Goal: Information Seeking & Learning: Learn about a topic

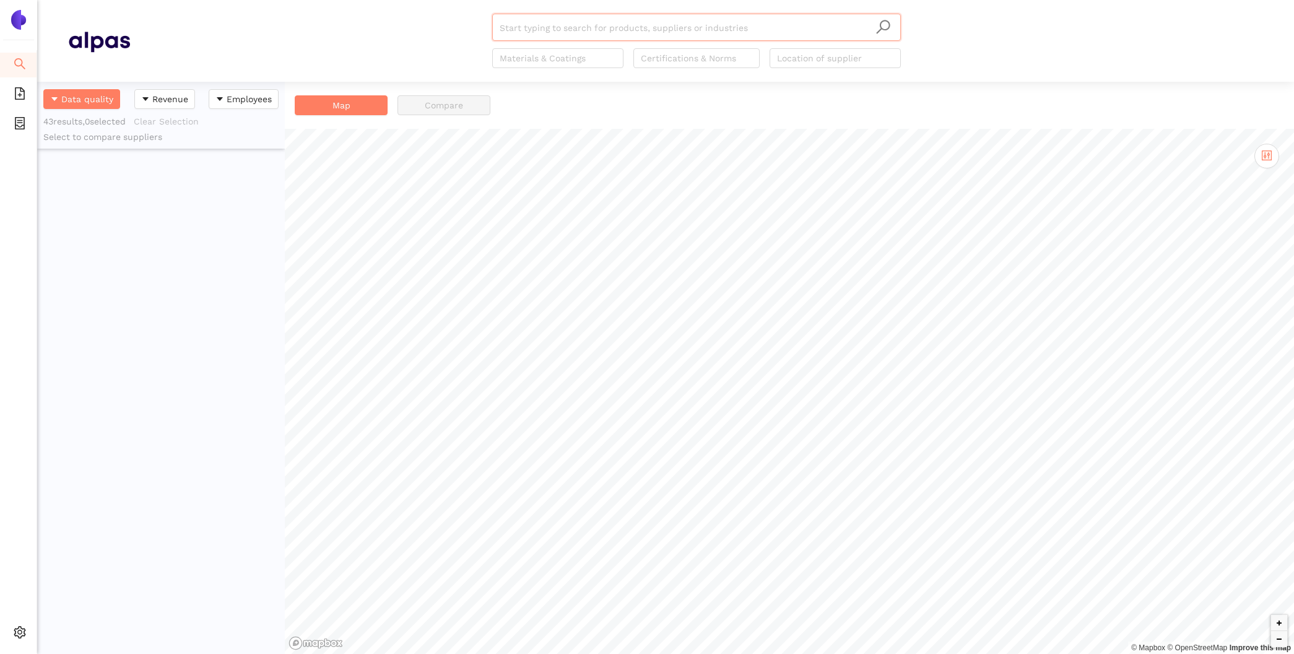
scroll to position [572, 248]
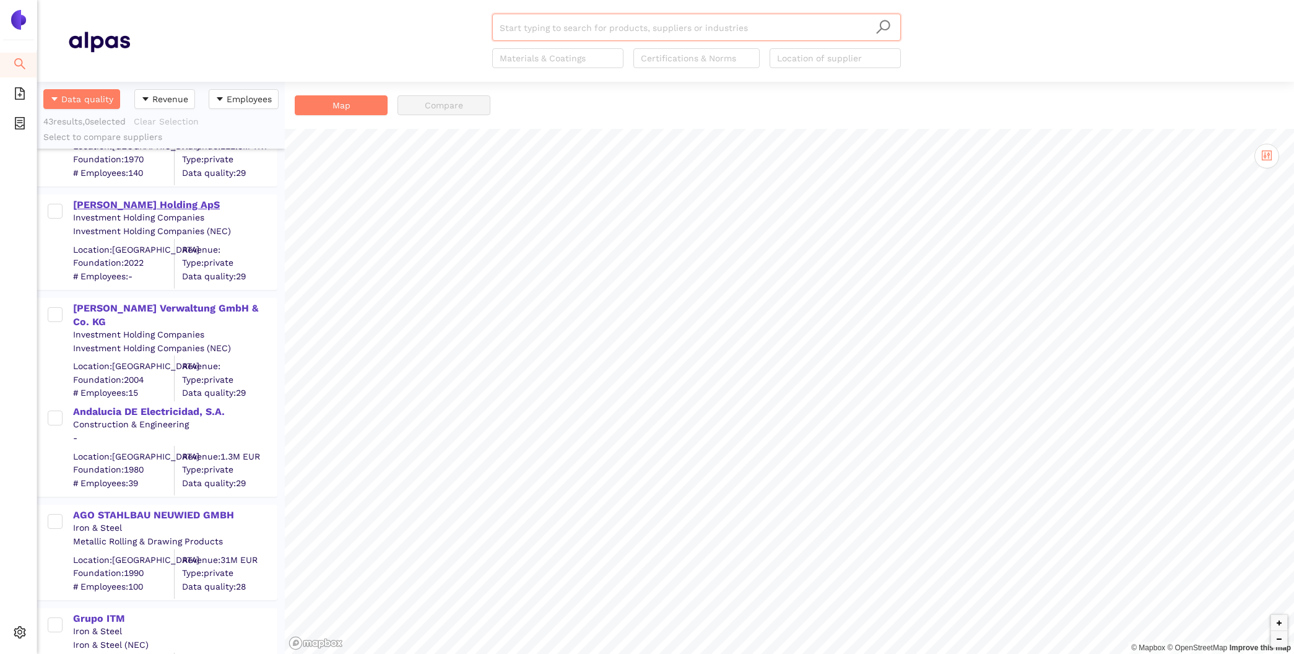
click at [119, 201] on div "[PERSON_NAME] Holding ApS" at bounding box center [174, 205] width 203 height 14
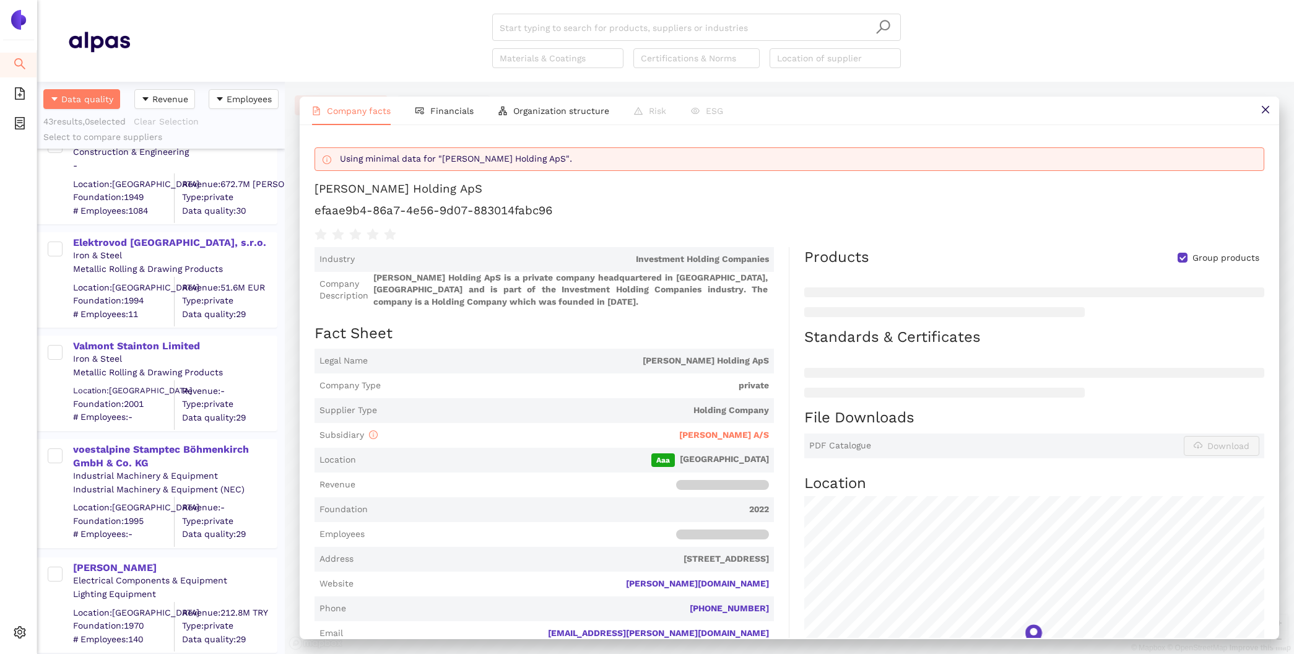
scroll to position [3149, 0]
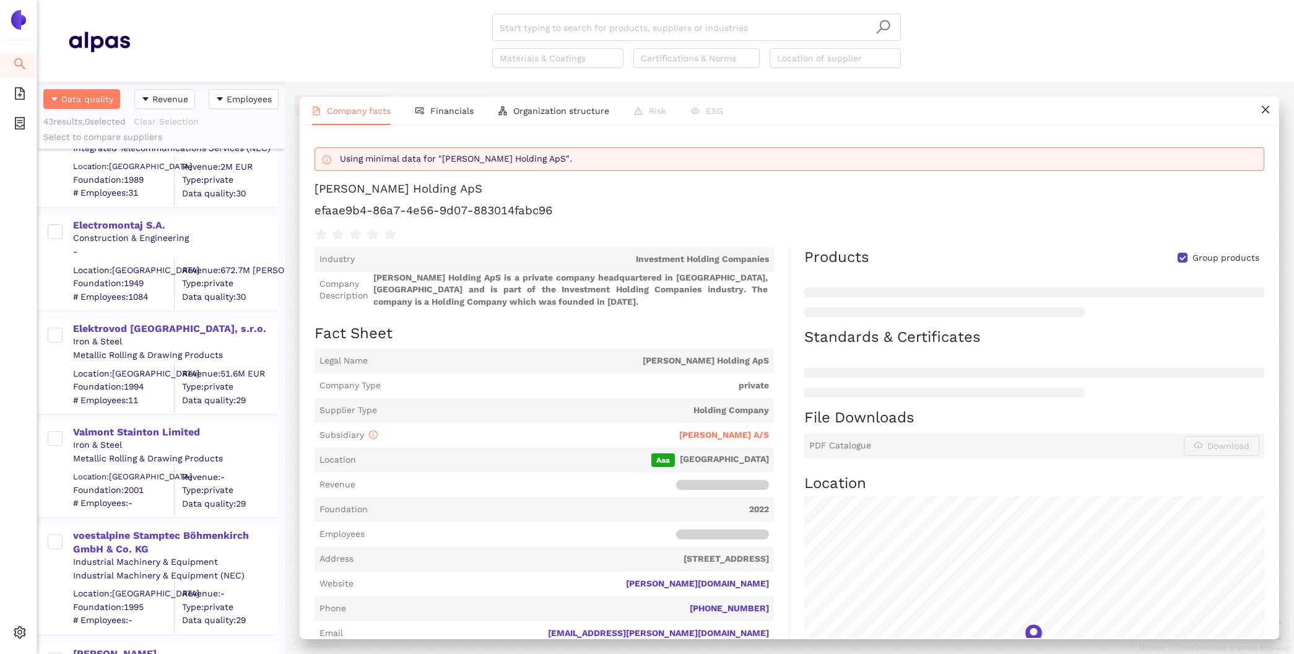
click at [118, 210] on div "Electromontaj S.A. Construction & Engineering - Location: [GEOGRAPHIC_DATA] Fou…" at bounding box center [161, 256] width 248 height 103
click at [119, 225] on div "Electromontaj S.A." at bounding box center [174, 226] width 203 height 14
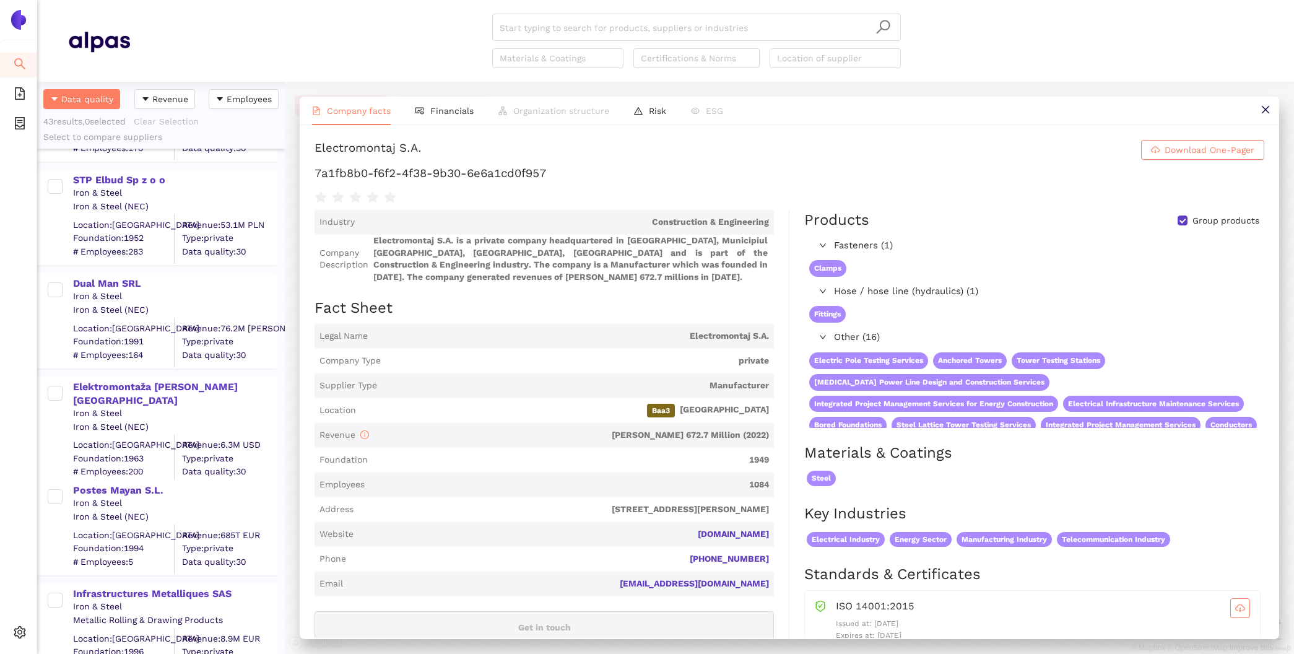
scroll to position [2240, 0]
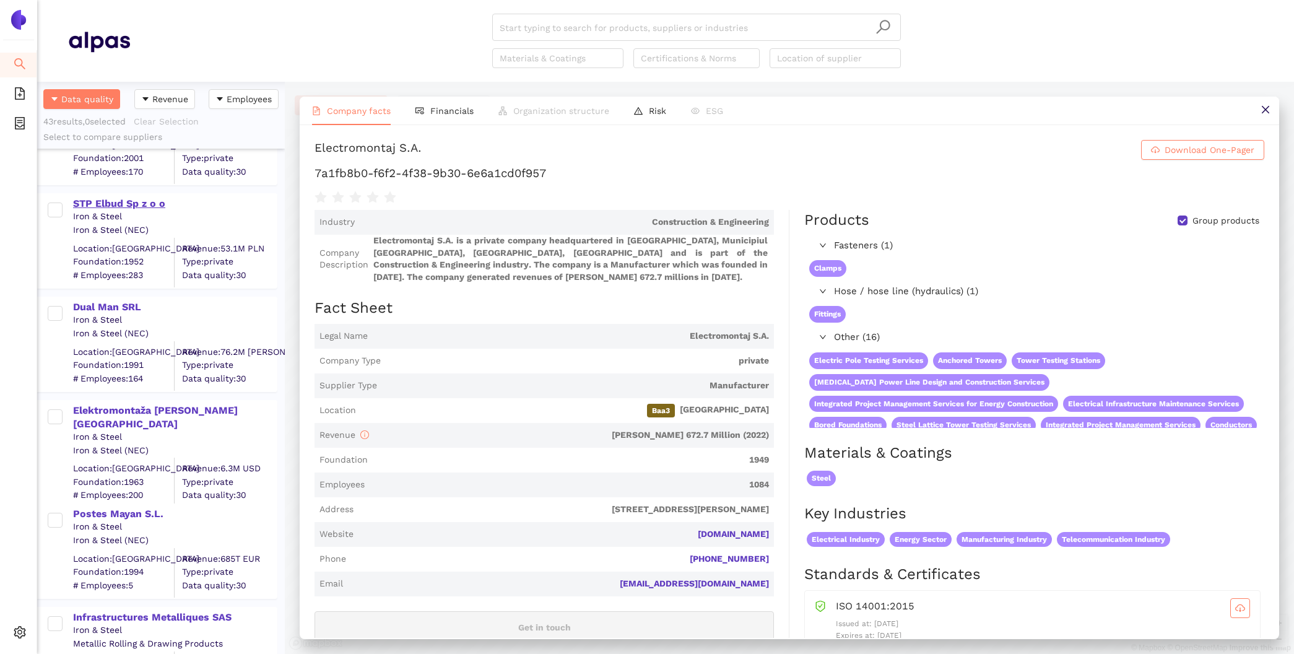
click at [119, 197] on div "STP Elbud Sp z o o" at bounding box center [174, 204] width 203 height 14
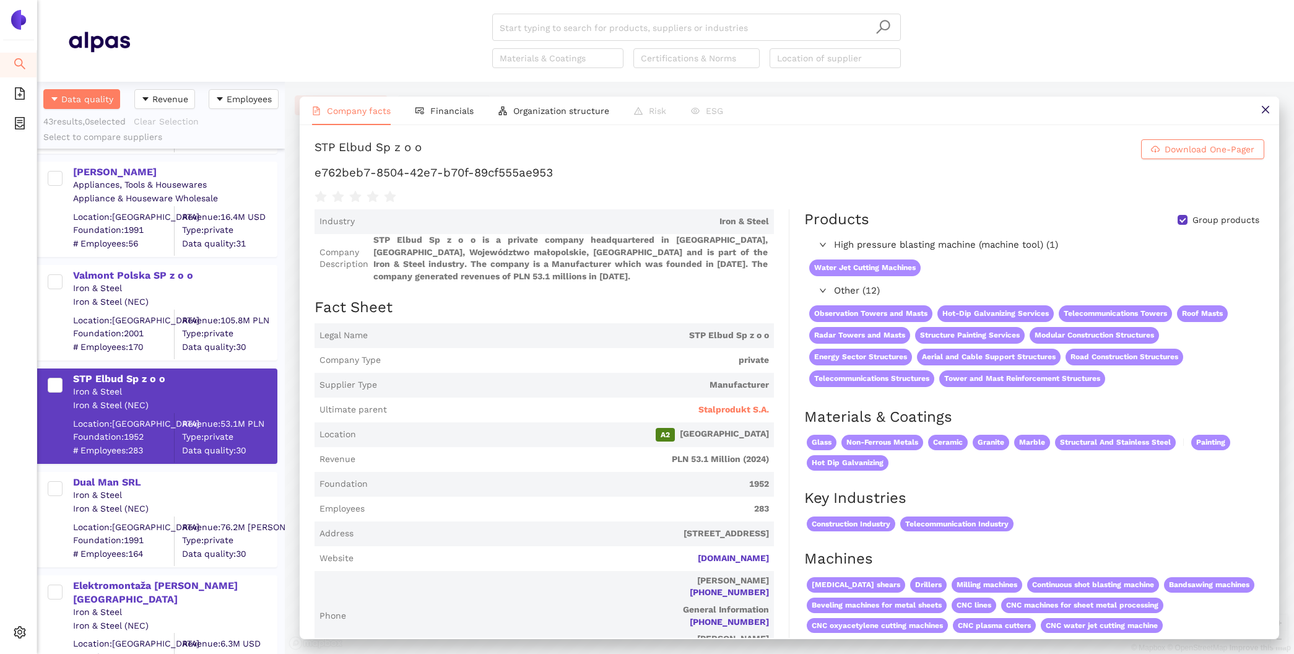
scroll to position [2029, 0]
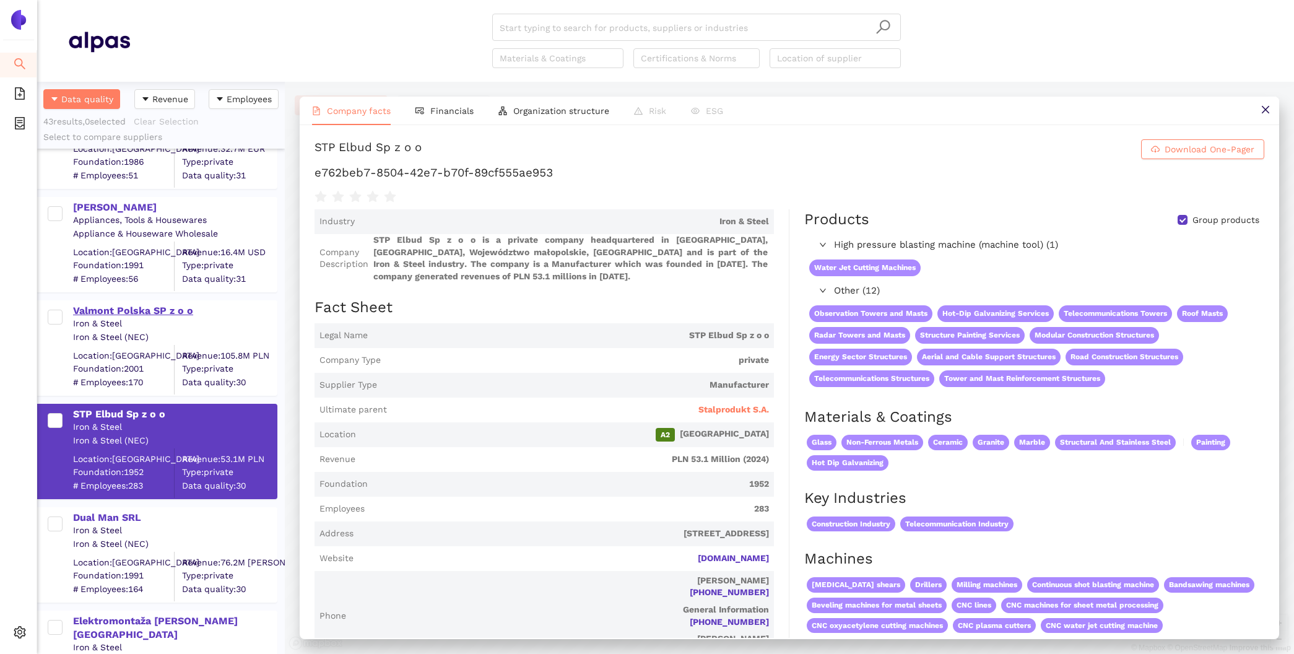
click at [157, 304] on div "Valmont Polska SP z o o" at bounding box center [174, 311] width 203 height 14
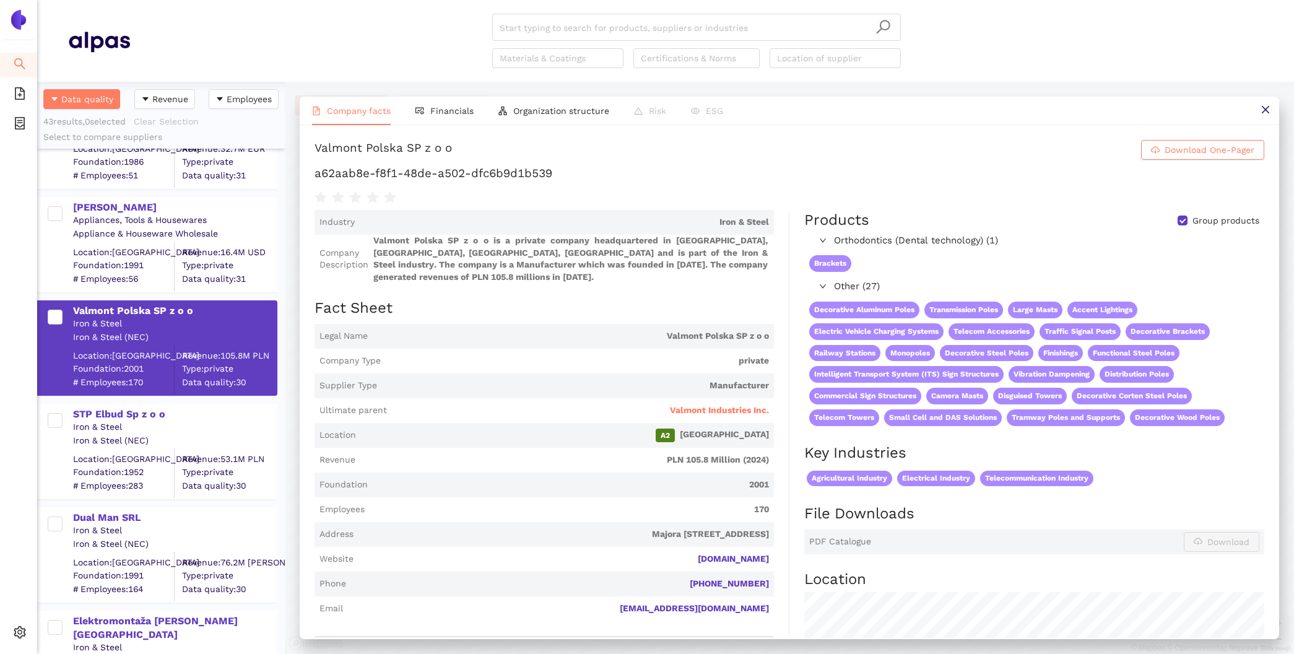
scroll to position [0, 0]
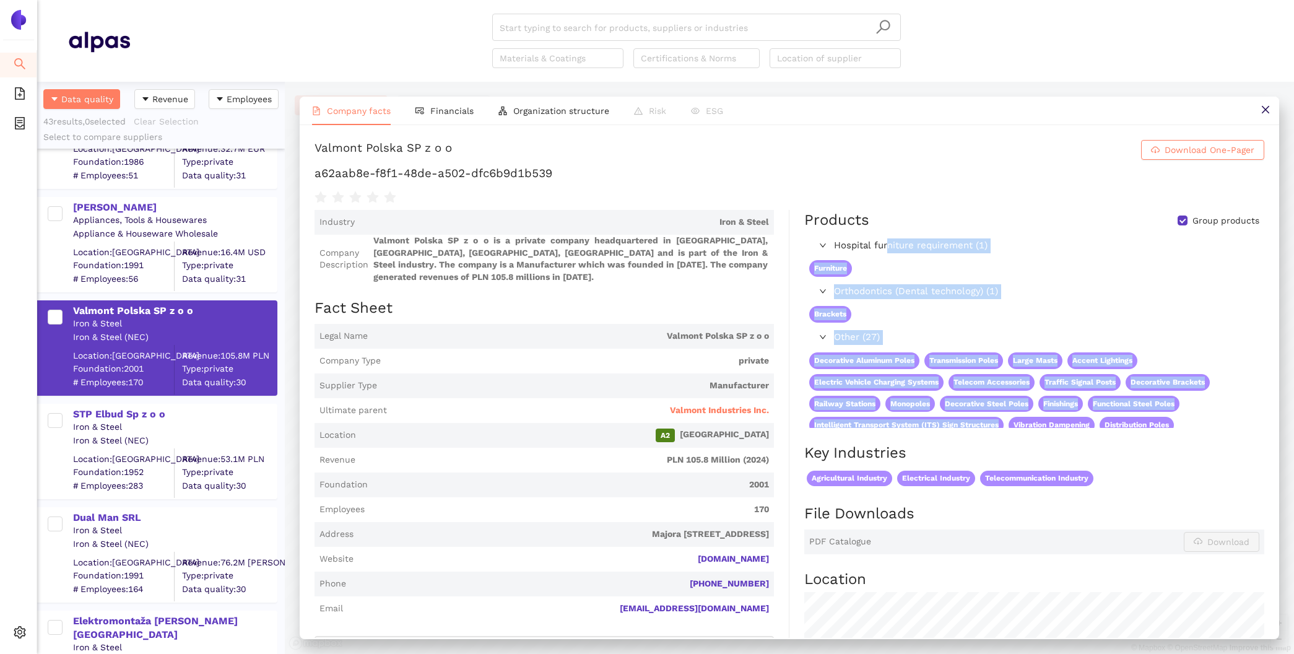
drag, startPoint x: 888, startPoint y: 245, endPoint x: 1057, endPoint y: 415, distance: 240.3
click at [1057, 415] on div "Hospital furniture requirement (1) Furniture Orthodontics (Dental technology) (…" at bounding box center [1033, 393] width 459 height 314
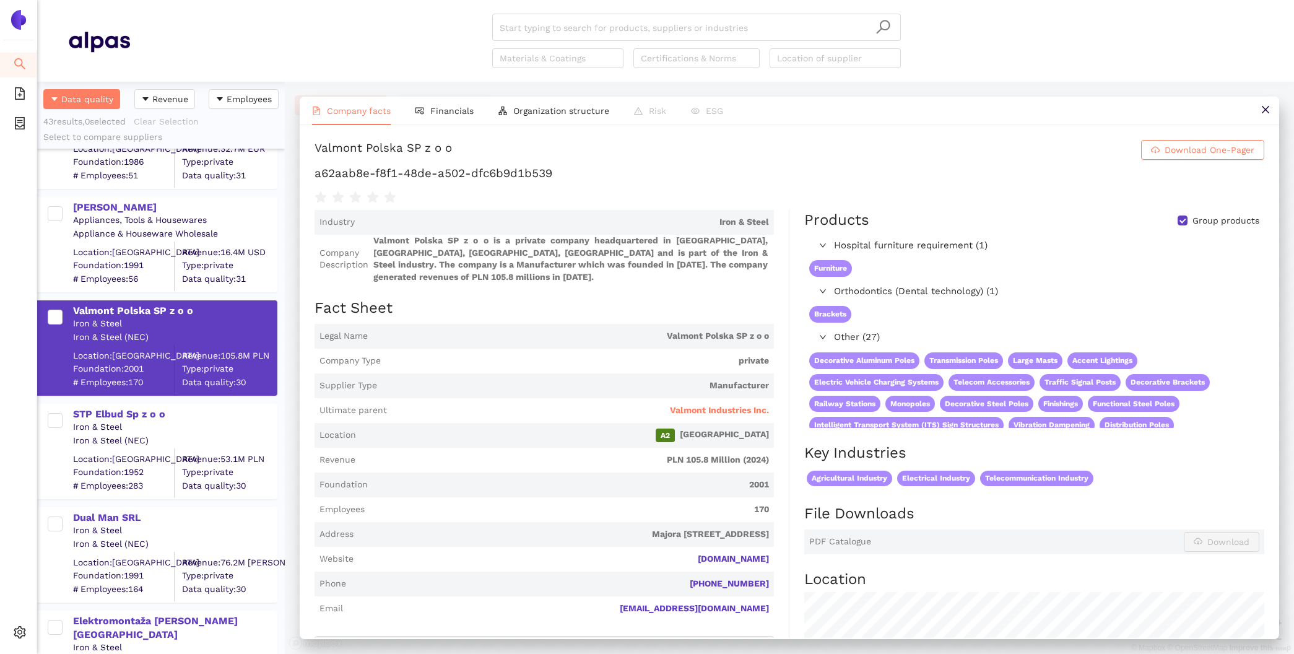
click at [1091, 336] on span "Other (27)" at bounding box center [1046, 337] width 424 height 15
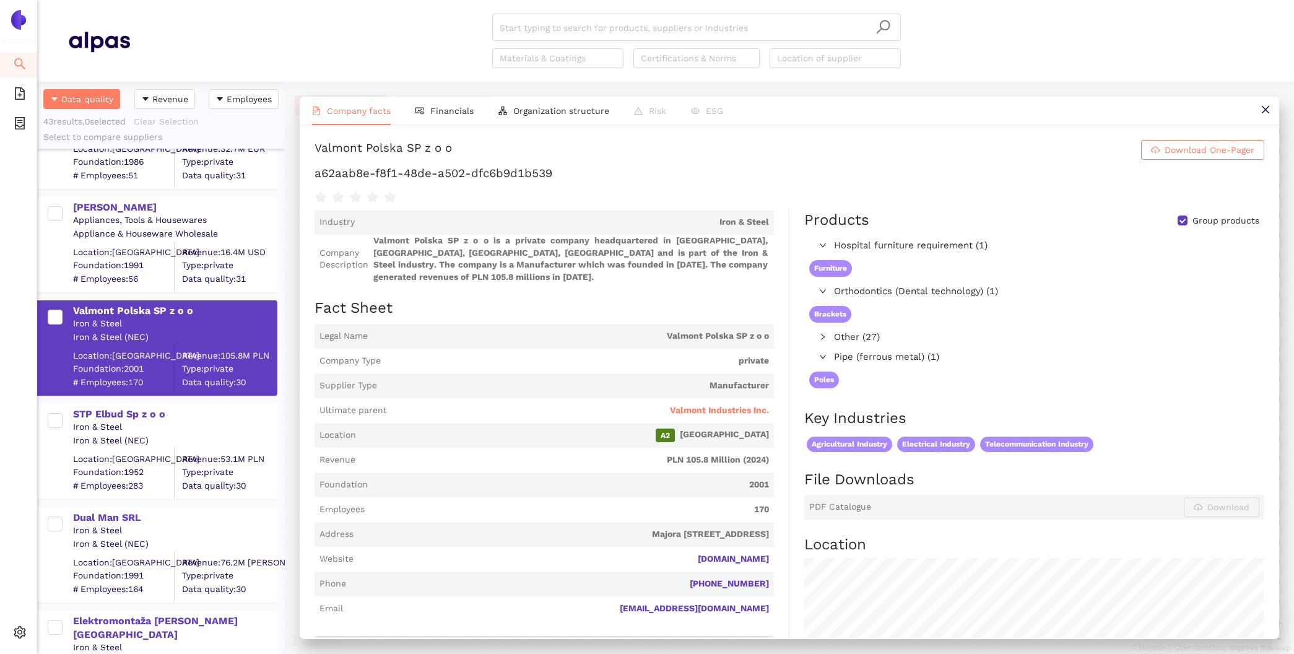
click at [856, 336] on span "Other (27)" at bounding box center [916, 337] width 164 height 15
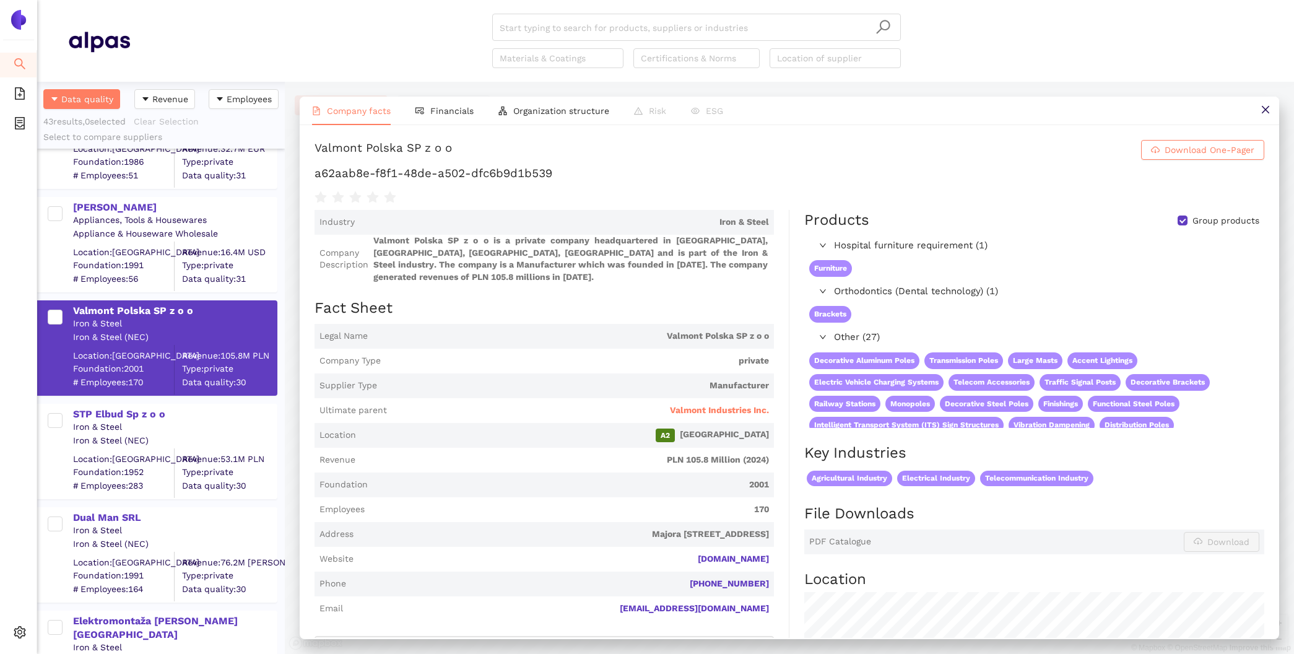
scroll to position [121, 0]
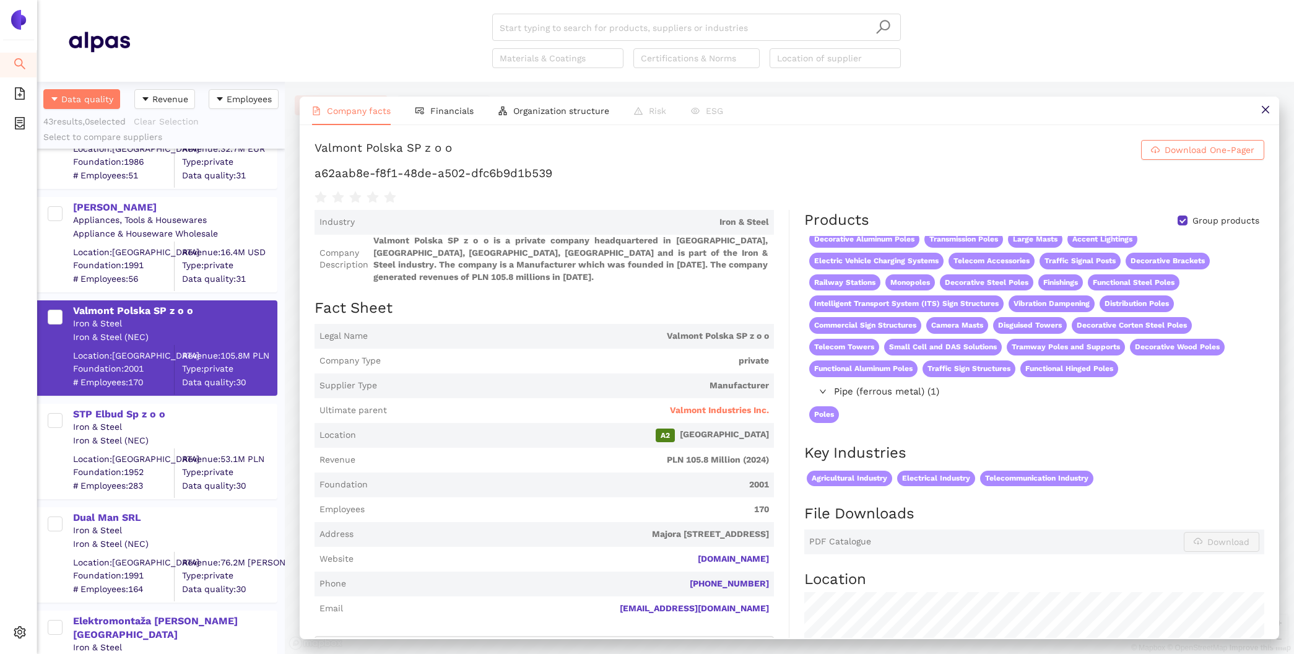
click at [921, 388] on span "Pipe (ferrous metal) (1)" at bounding box center [1046, 391] width 424 height 15
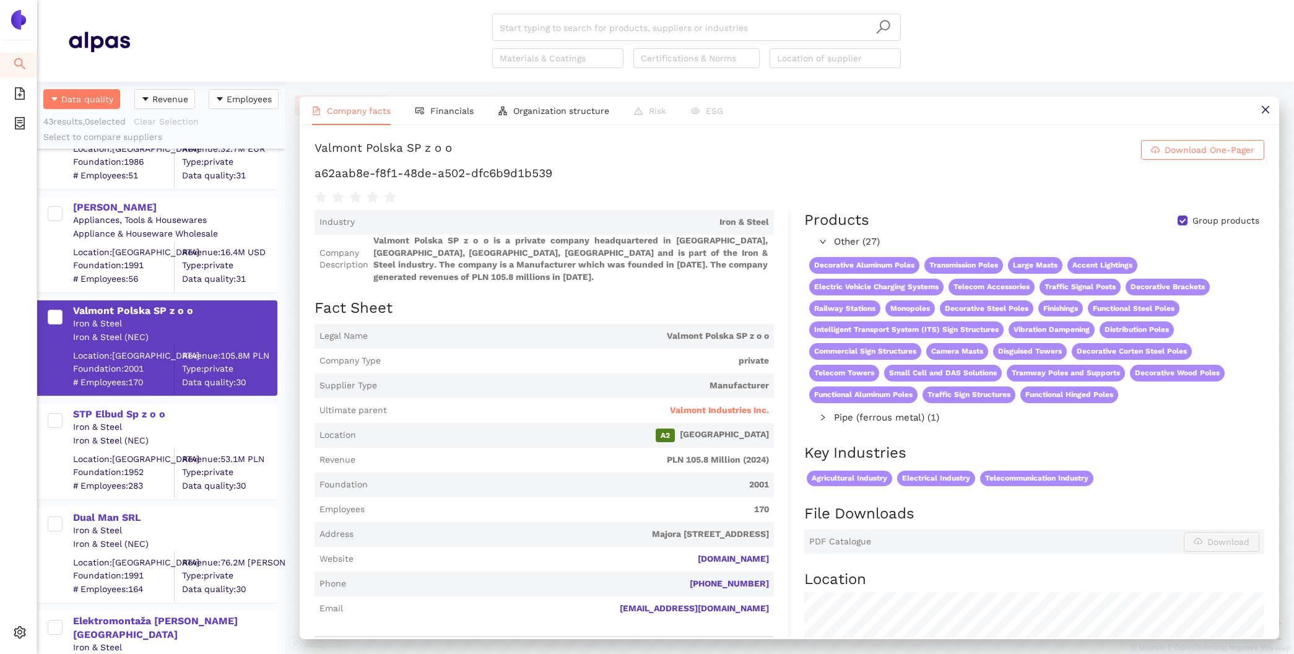
scroll to position [95, 0]
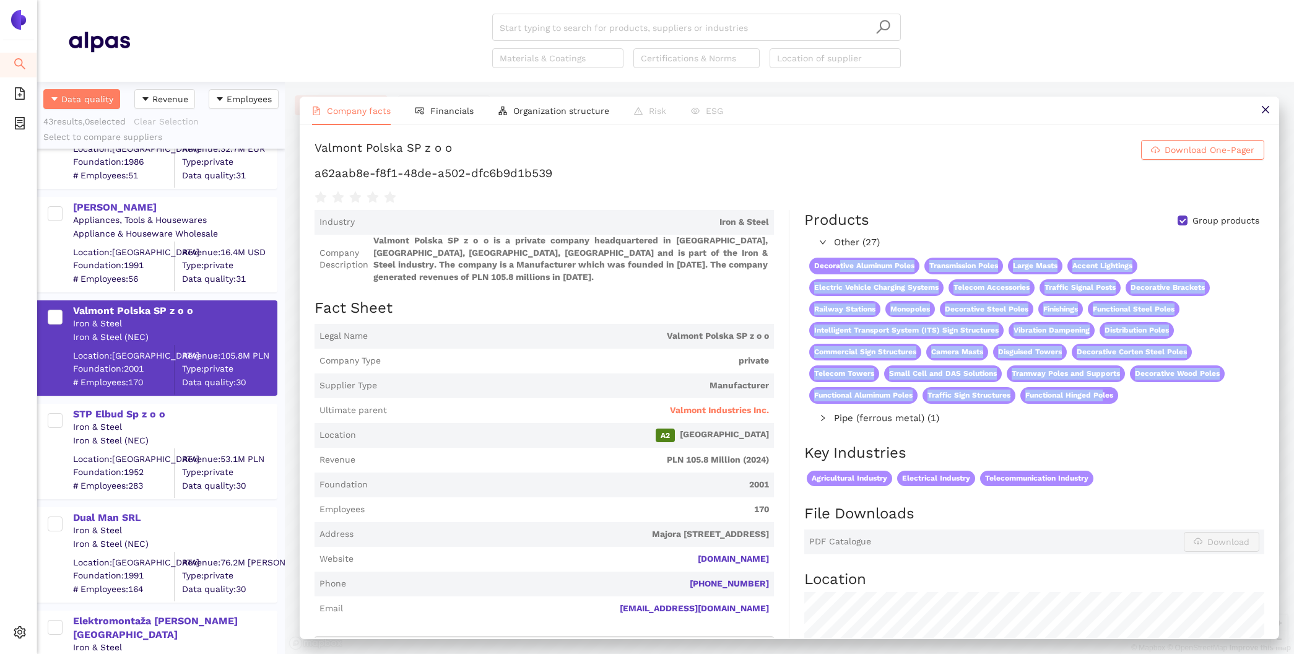
drag, startPoint x: 839, startPoint y: 264, endPoint x: 1106, endPoint y: 396, distance: 297.6
click at [1106, 397] on div "Decorative Aluminum Poles Transmission Poles Large Masts Accent Lightings Elect…" at bounding box center [1033, 331] width 459 height 156
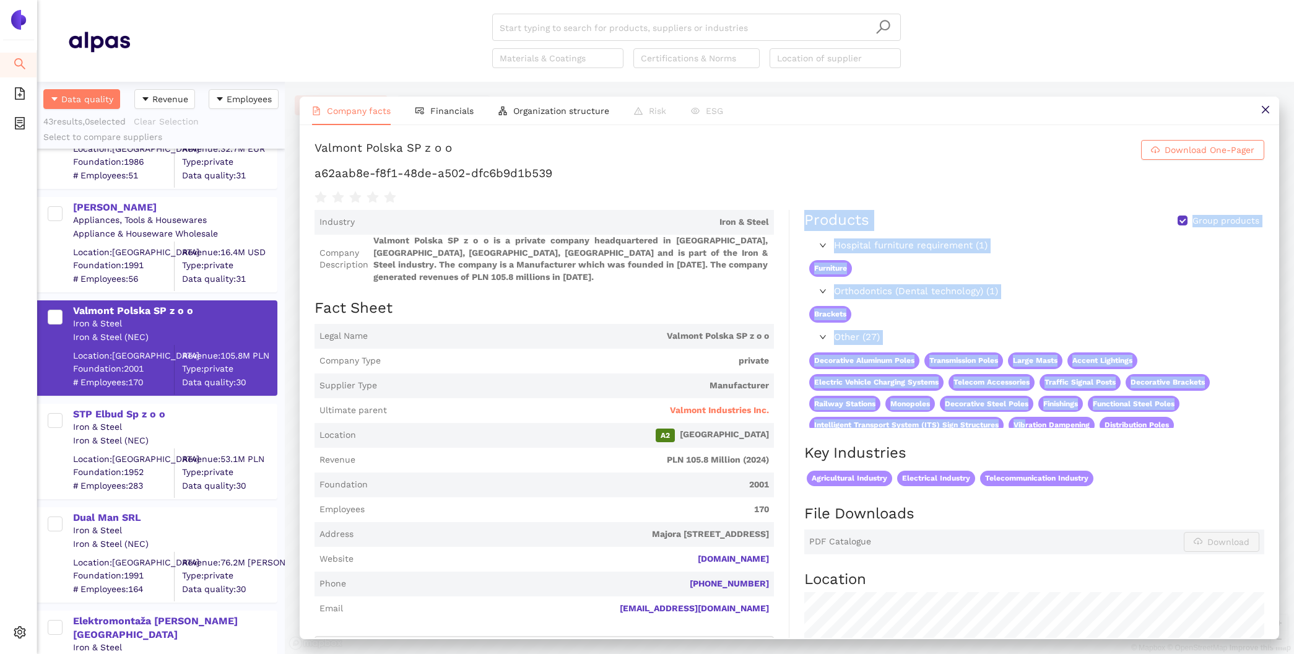
drag, startPoint x: 806, startPoint y: 220, endPoint x: 1024, endPoint y: 428, distance: 301.3
click at [1024, 428] on div "Products Group products Hospital furniture requirement (1) Furniture Orthodonti…" at bounding box center [1034, 326] width 460 height 233
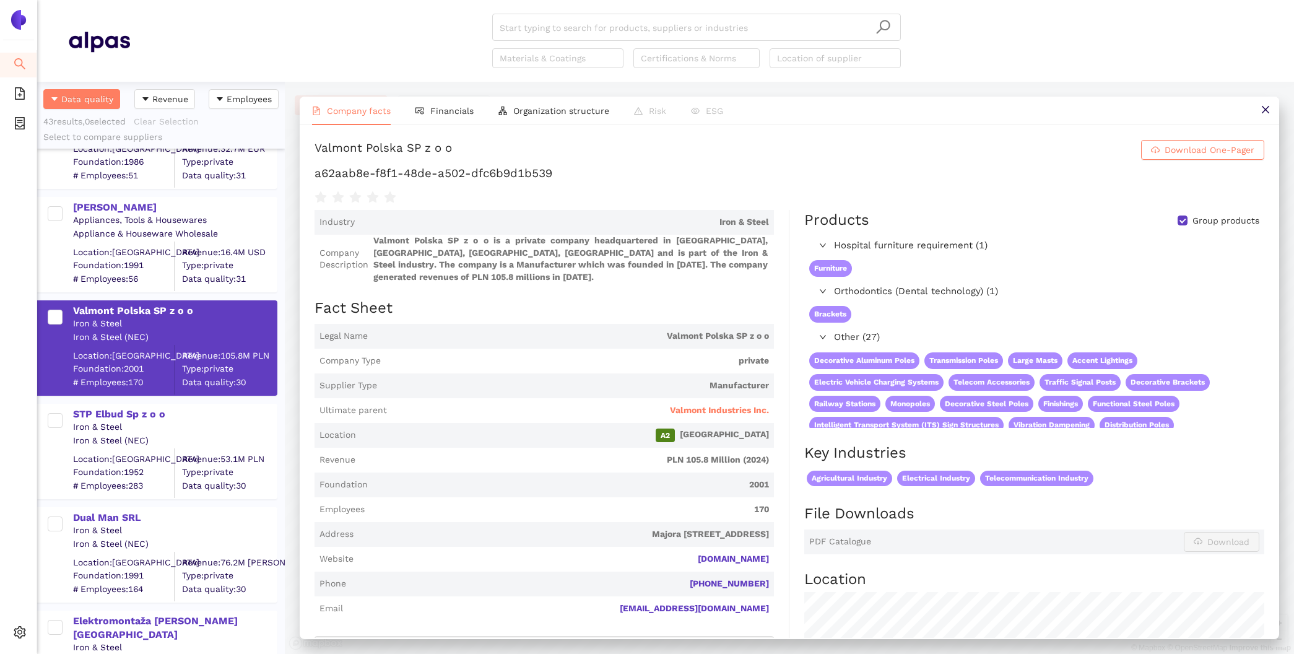
click at [1066, 332] on span "Other (27)" at bounding box center [1046, 337] width 424 height 15
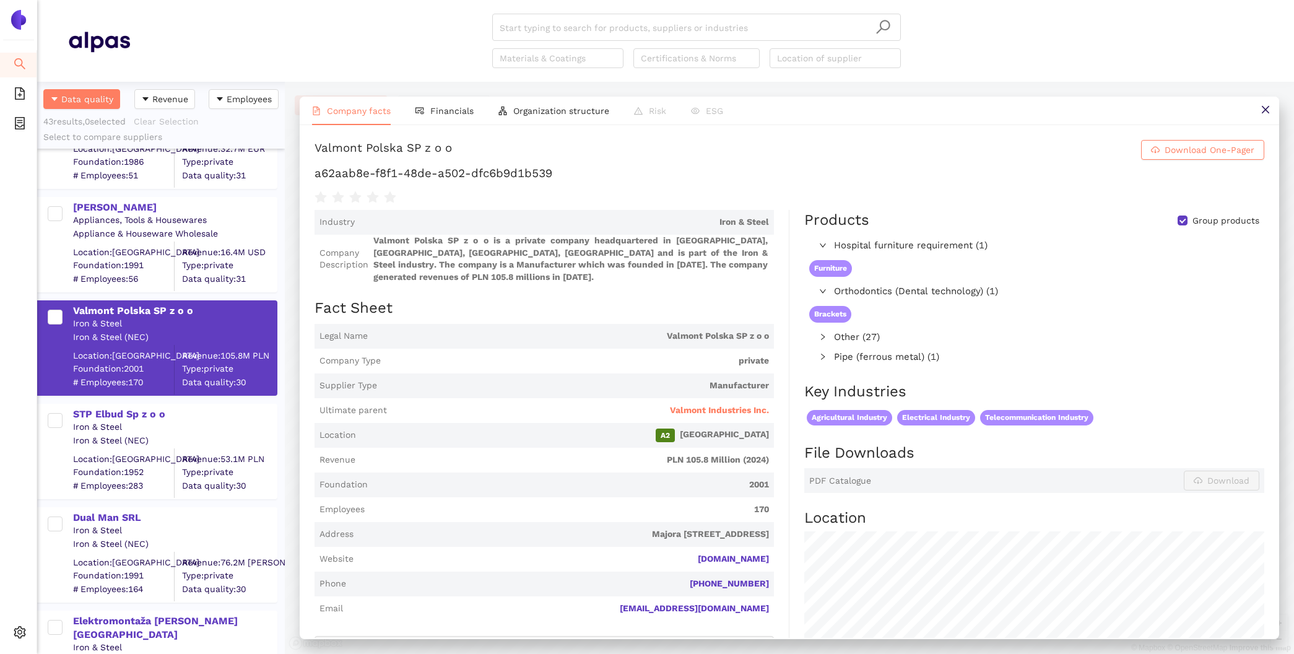
click at [848, 340] on span "Other (27)" at bounding box center [916, 337] width 164 height 15
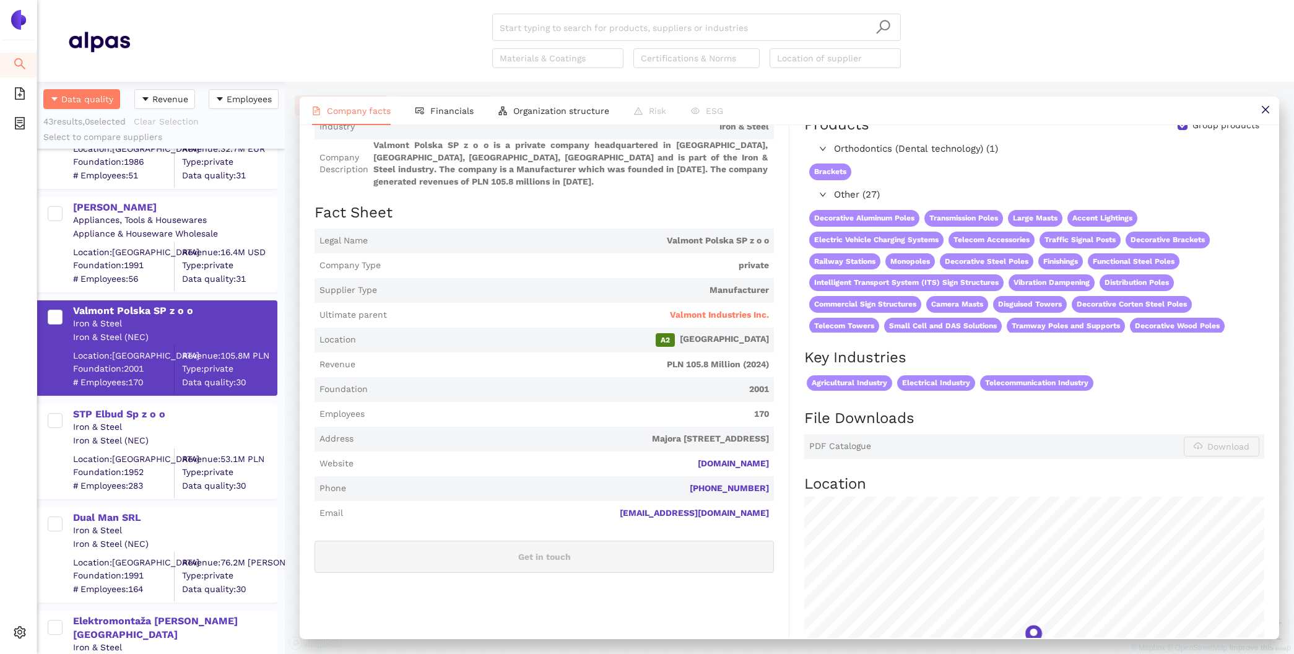
scroll to position [95, 0]
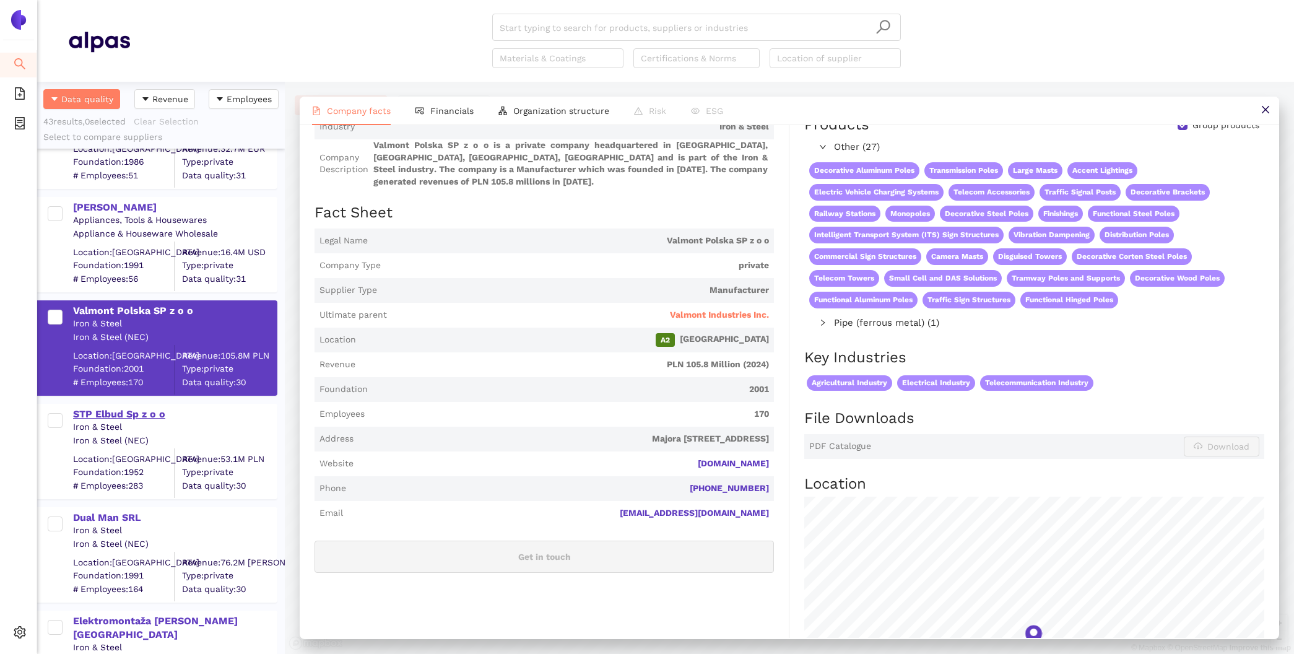
click at [78, 409] on div "STP Elbud Sp z o o" at bounding box center [174, 414] width 203 height 14
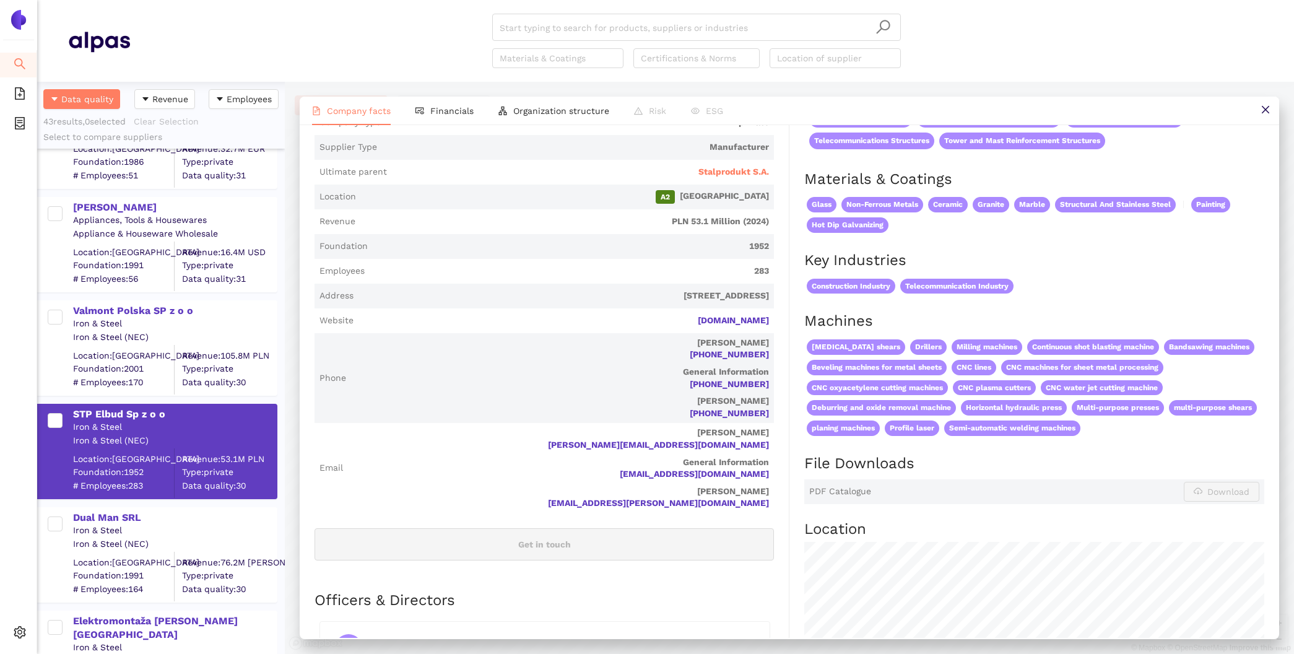
scroll to position [352, 0]
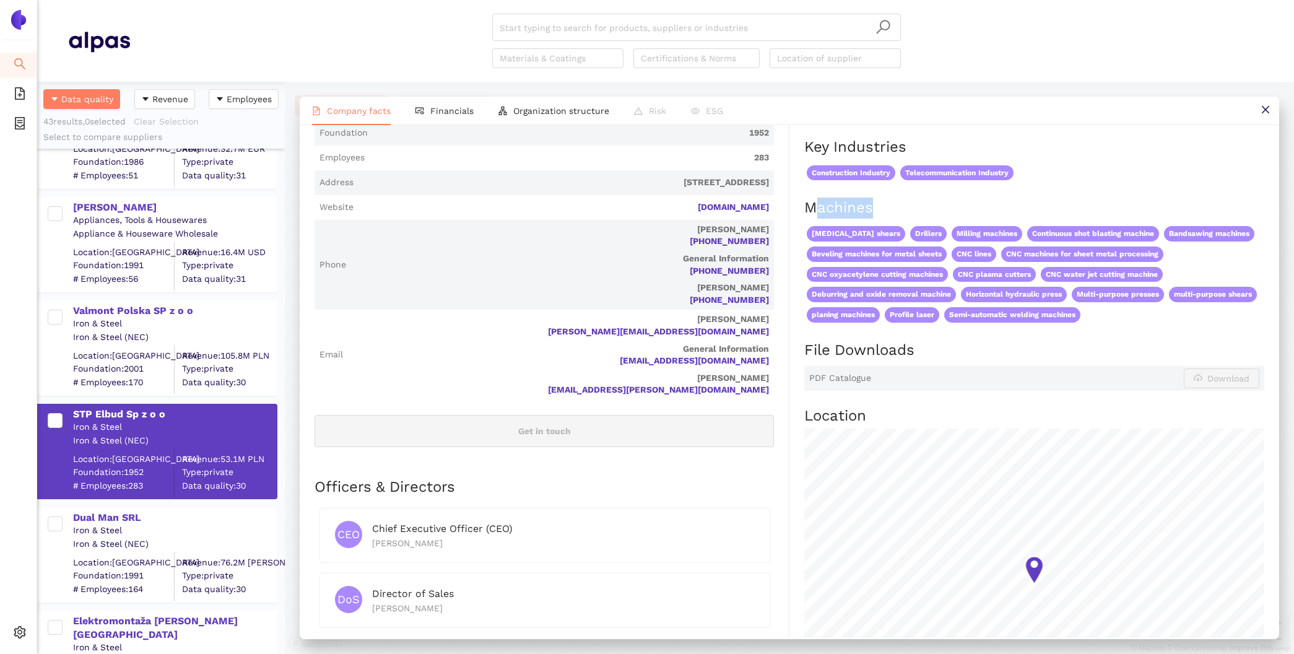
drag, startPoint x: 896, startPoint y: 212, endPoint x: 813, endPoint y: 212, distance: 83.0
click at [813, 212] on h2 "Machines" at bounding box center [1034, 207] width 460 height 21
click at [800, 207] on div "Products Group products High pressure blasting machine (machine tool) (1) Water…" at bounding box center [1026, 311] width 475 height 907
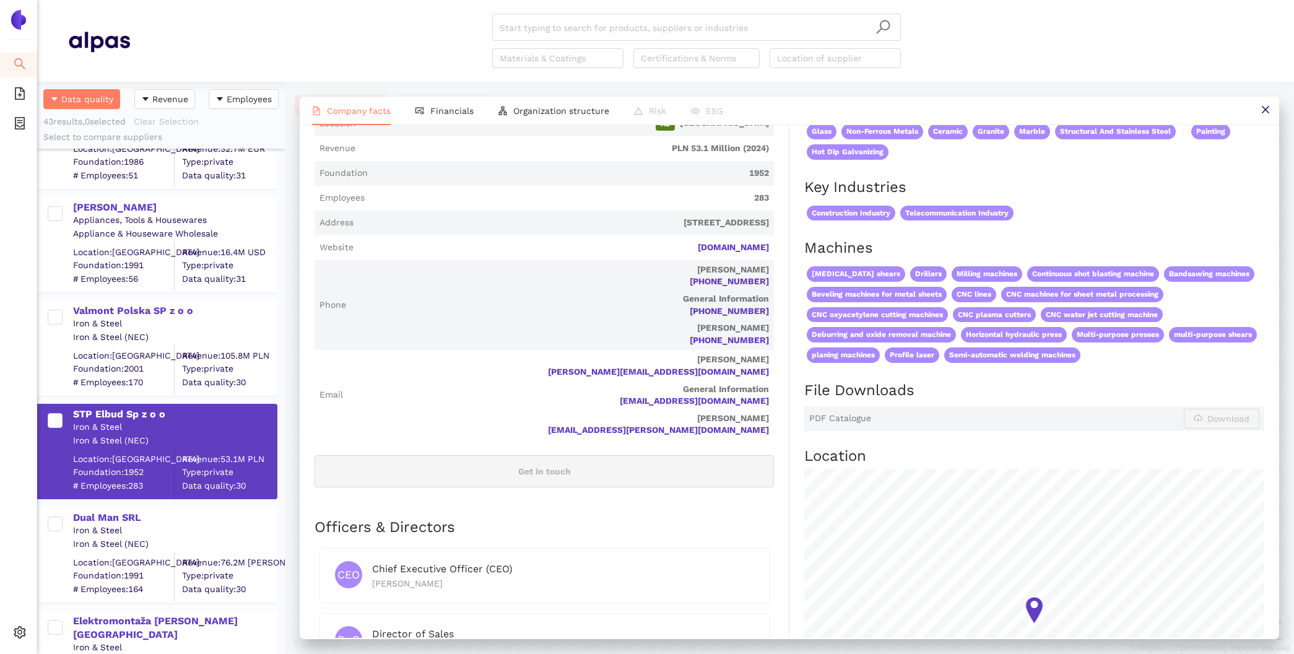
scroll to position [301, 0]
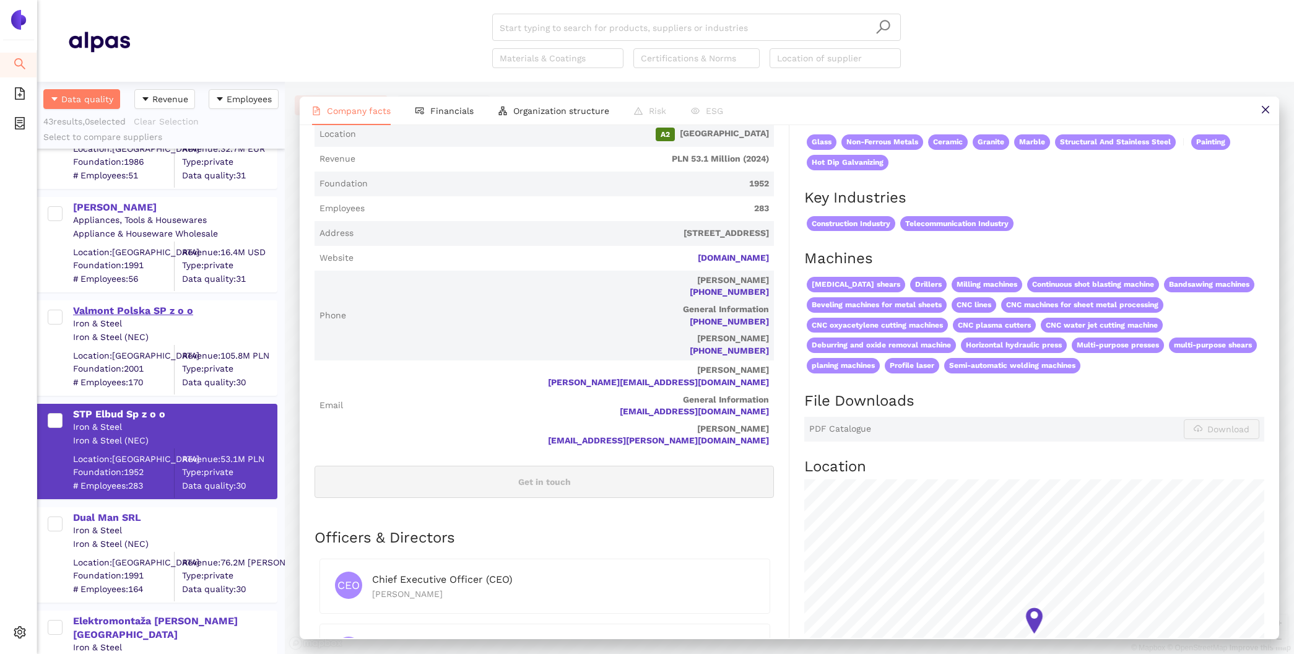
click at [181, 308] on div "Valmont Polska SP z o o" at bounding box center [174, 311] width 203 height 14
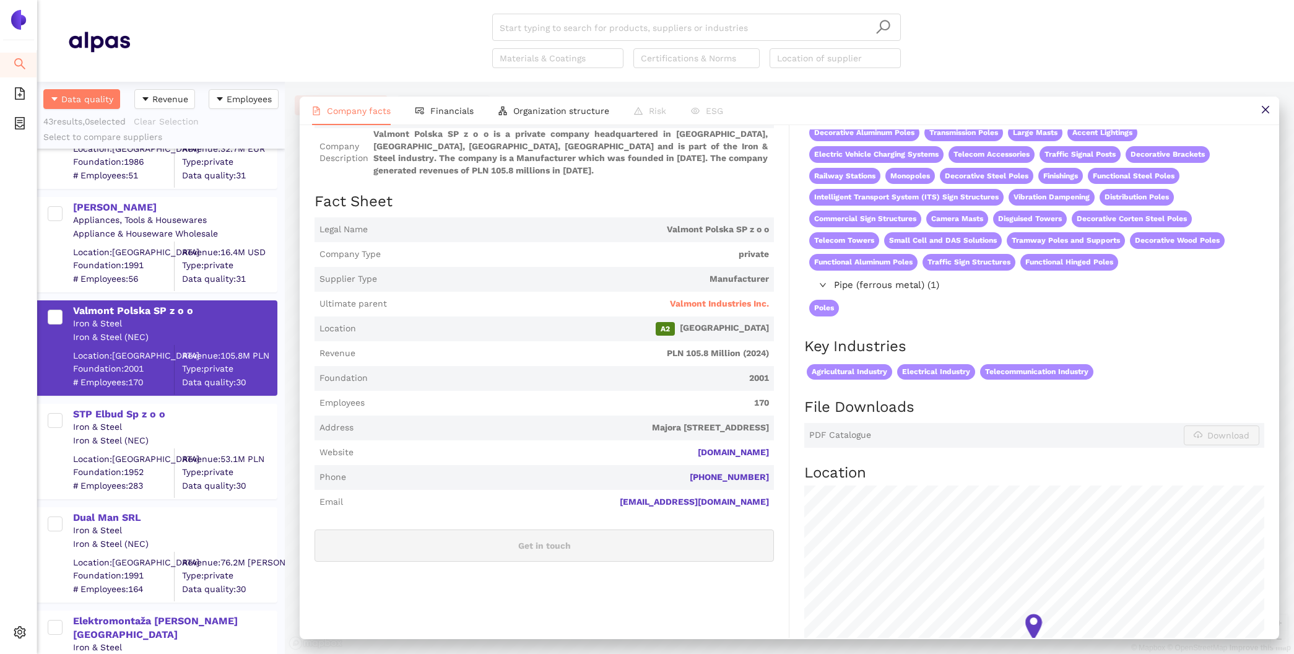
scroll to position [0, 0]
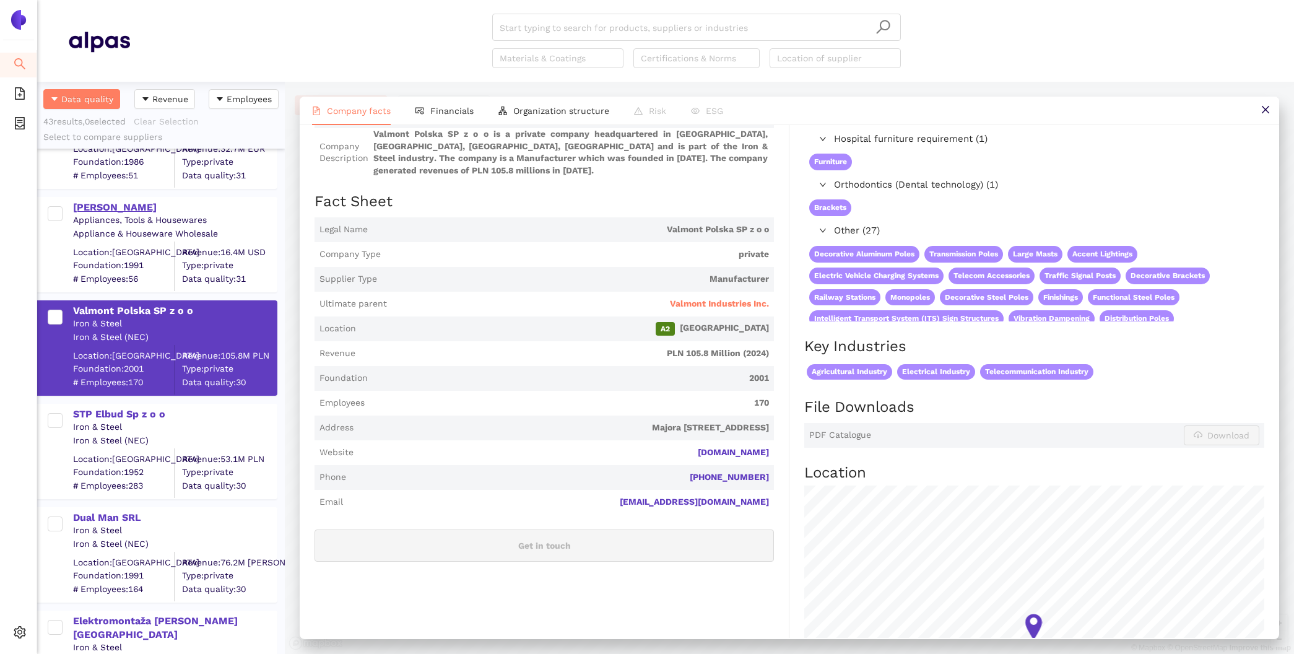
click at [89, 202] on div "[PERSON_NAME]" at bounding box center [174, 208] width 203 height 14
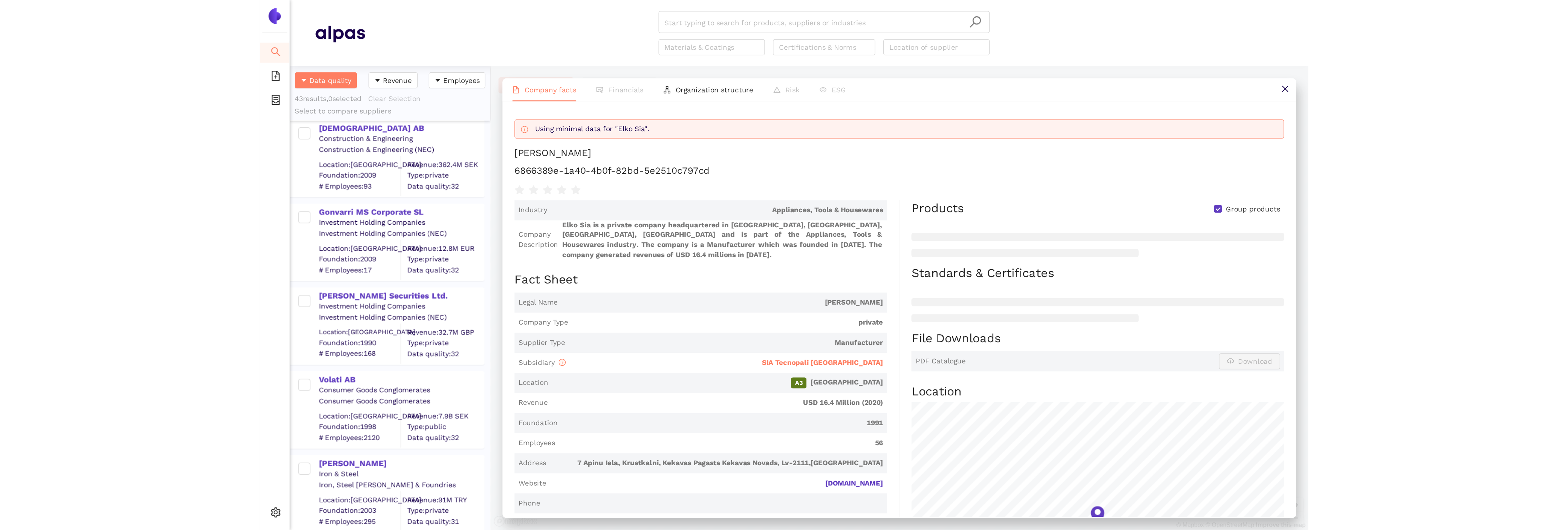
scroll to position [821, 0]
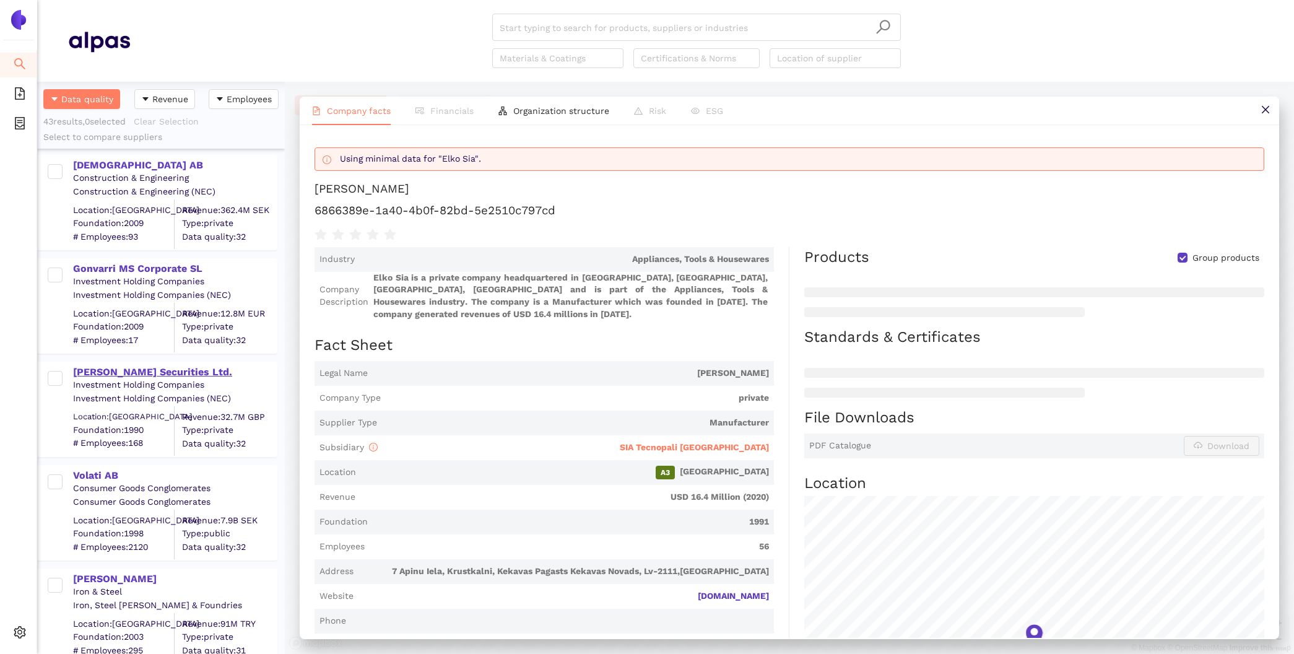
click at [142, 369] on div "[PERSON_NAME] Securities Ltd." at bounding box center [174, 372] width 203 height 14
